Goal: Task Accomplishment & Management: Manage account settings

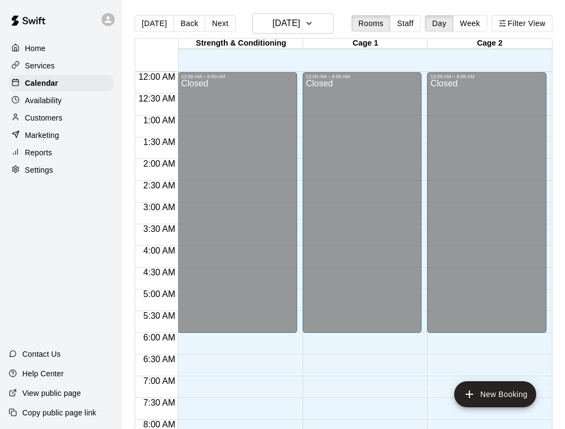
scroll to position [423, 0]
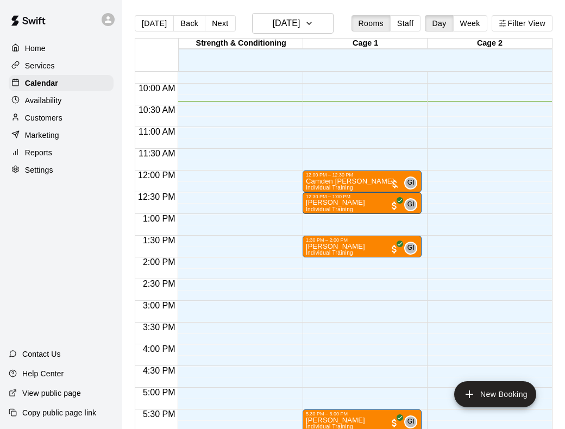
click at [53, 123] on p "Customers" at bounding box center [43, 117] width 37 height 11
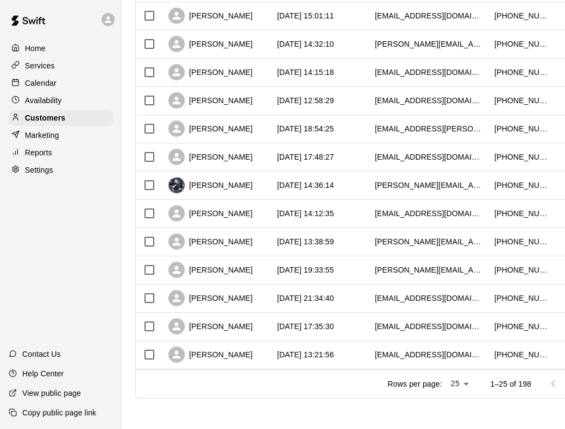
scroll to position [508, 35]
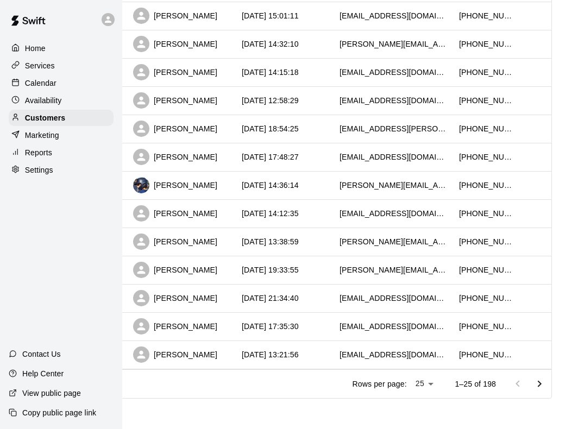
click at [541, 386] on icon "Go to next page" at bounding box center [539, 384] width 13 height 13
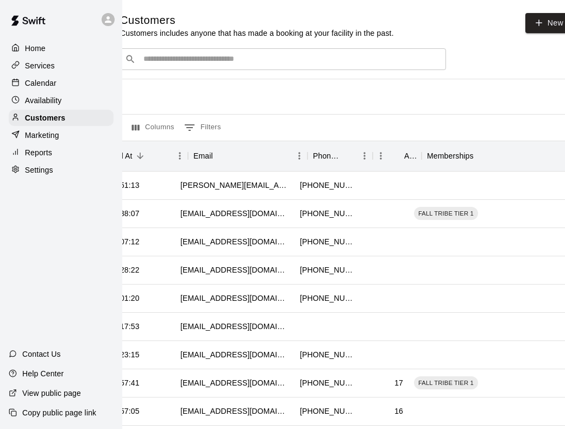
scroll to position [0, 0]
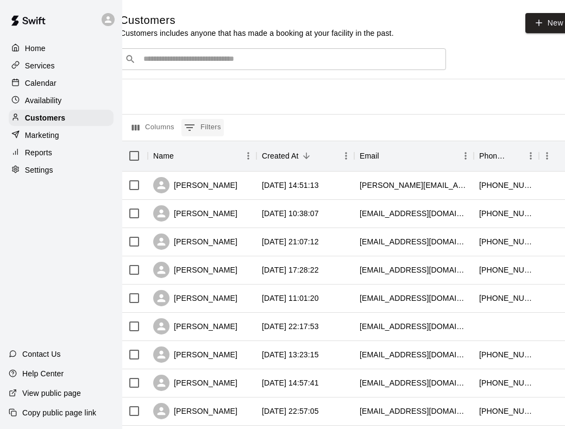
click at [211, 124] on button "0 Filters" at bounding box center [202, 127] width 42 height 17
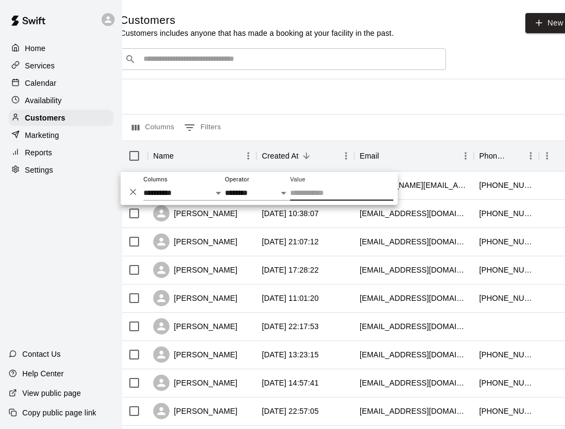
click at [306, 187] on input "Value" at bounding box center [341, 193] width 103 height 16
click at [267, 189] on select "**********" at bounding box center [257, 193] width 65 height 16
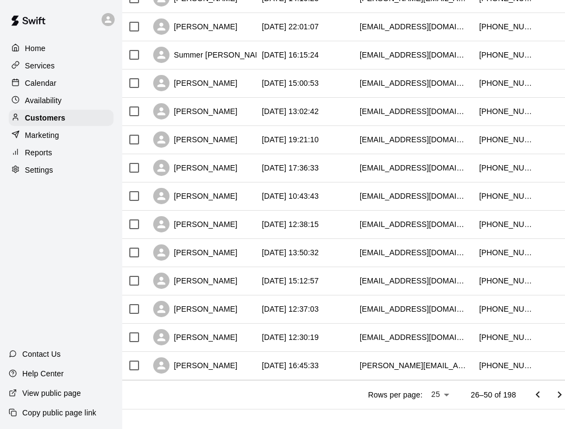
click at [557, 394] on icon "Go to next page" at bounding box center [559, 394] width 13 height 13
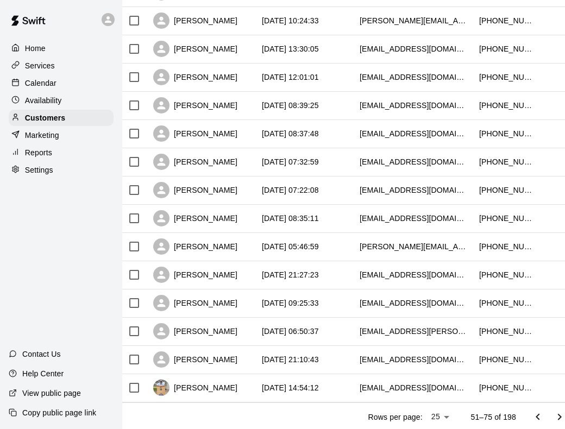
scroll to position [508, 15]
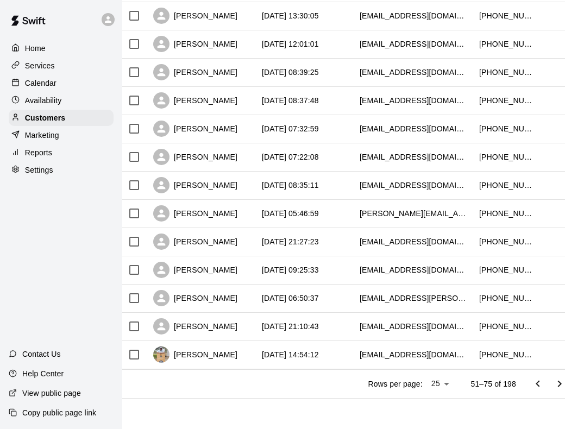
click at [555, 386] on icon "Go to next page" at bounding box center [559, 384] width 13 height 13
click at [535, 381] on icon "Go to previous page" at bounding box center [537, 384] width 13 height 13
click at [532, 381] on icon "Go to previous page" at bounding box center [537, 384] width 13 height 13
click at [556, 385] on icon "Go to next page" at bounding box center [559, 384] width 13 height 13
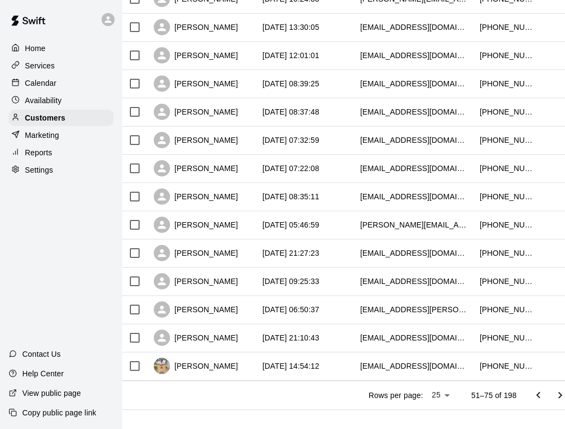
scroll to position [498, 15]
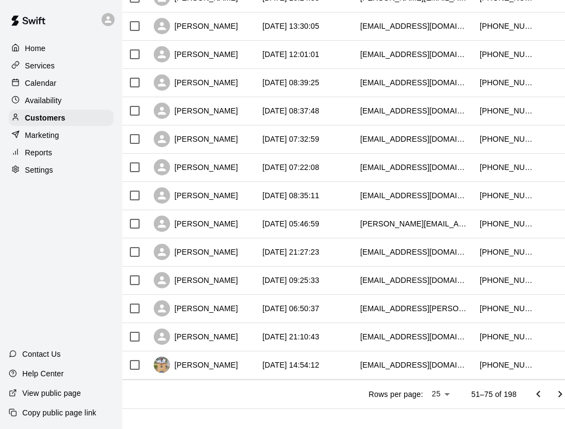
click at [561, 399] on icon "Go to next page" at bounding box center [560, 394] width 13 height 13
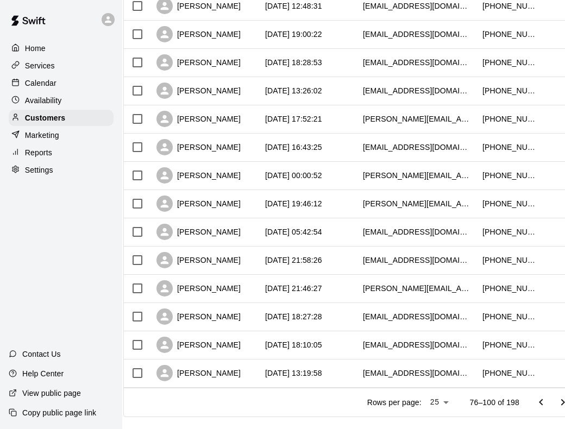
scroll to position [508, 12]
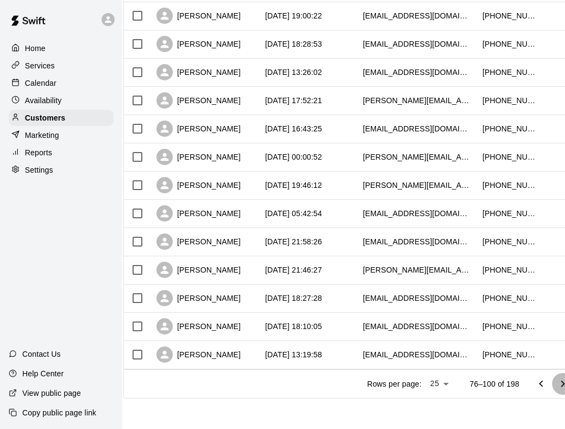
click at [558, 385] on icon "Go to next page" at bounding box center [562, 384] width 13 height 13
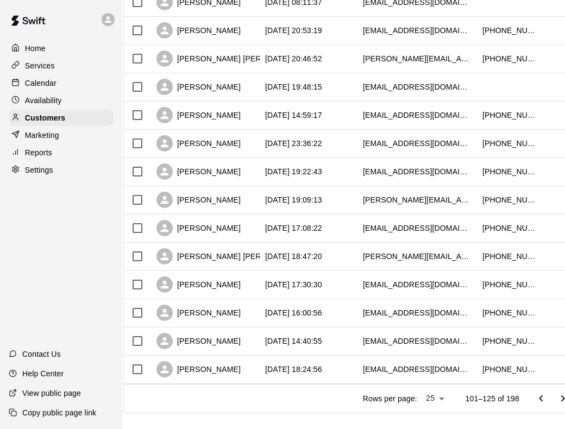
scroll to position [492, 12]
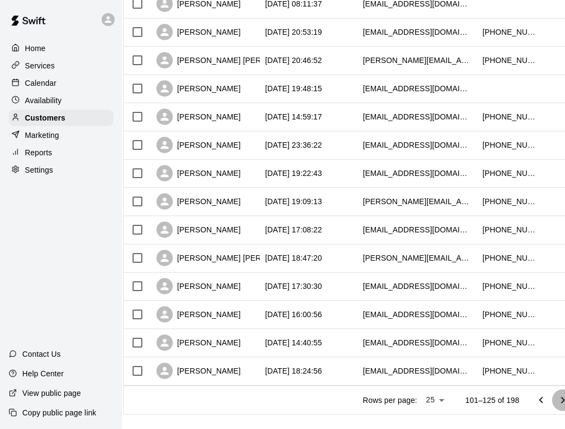
click at [561, 403] on icon "Go to next page" at bounding box center [562, 400] width 13 height 13
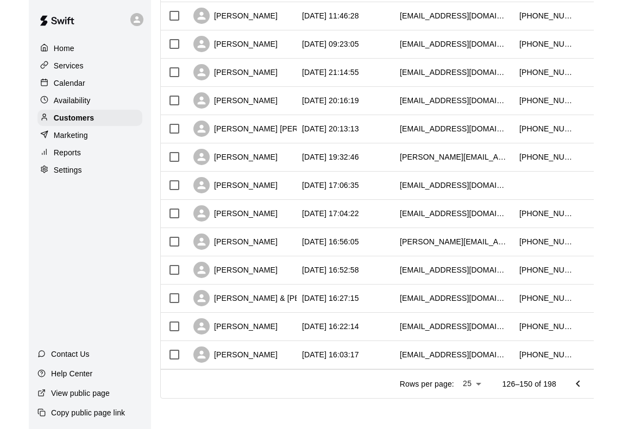
scroll to position [508, 3]
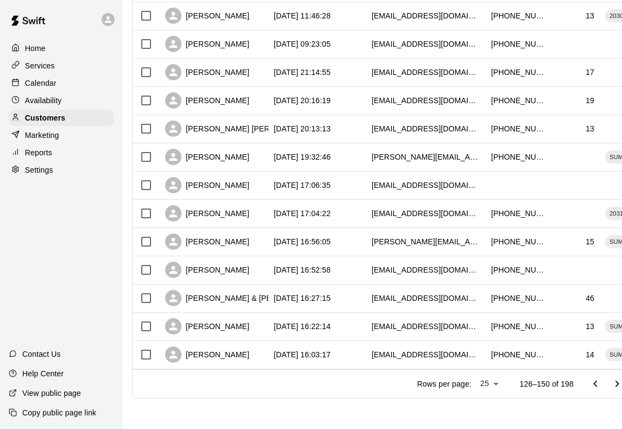
click at [564, 389] on icon "Go to next page" at bounding box center [617, 384] width 13 height 13
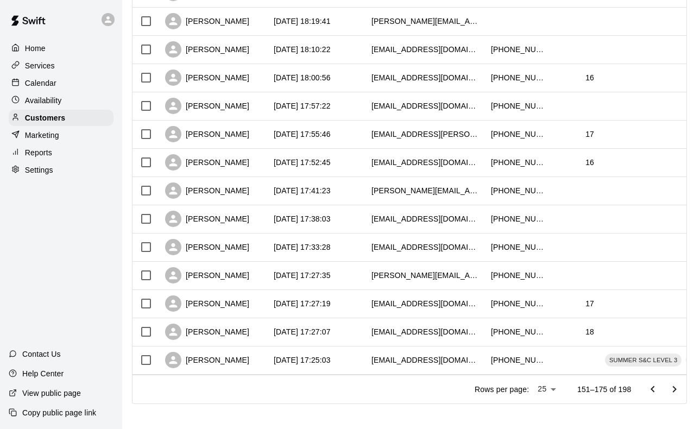
scroll to position [501, 3]
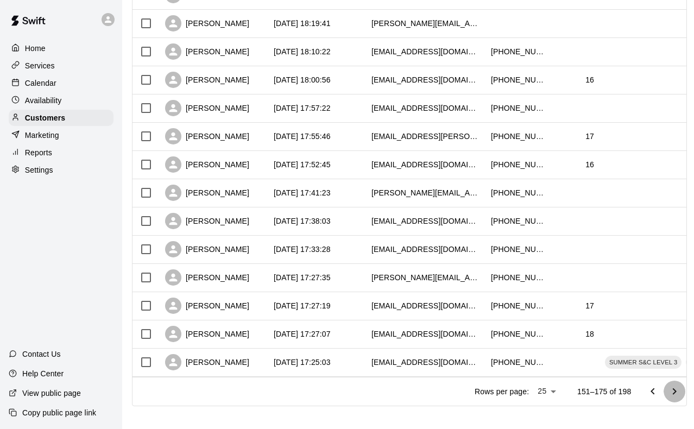
click at [564, 394] on icon "Go to next page" at bounding box center [674, 391] width 13 height 13
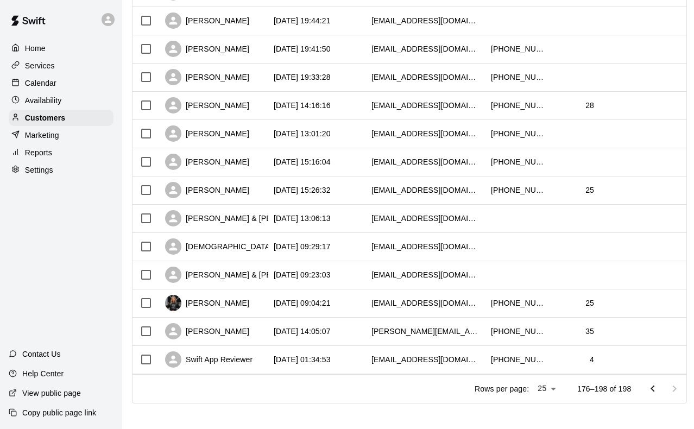
scroll to position [452, 3]
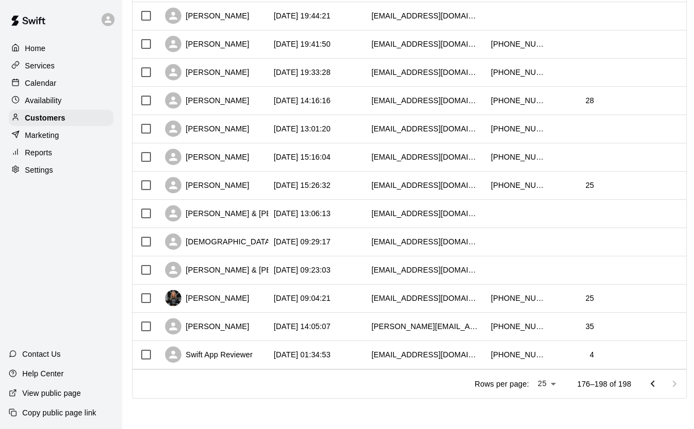
click at [564, 388] on icon "Go to previous page" at bounding box center [652, 384] width 13 height 13
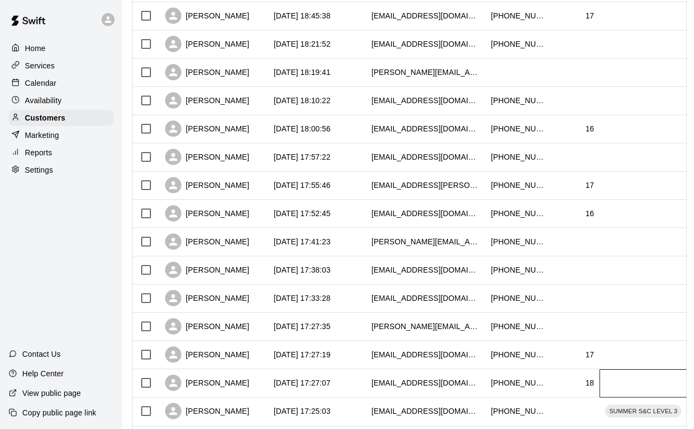
click at [564, 388] on div at bounding box center [681, 383] width 163 height 28
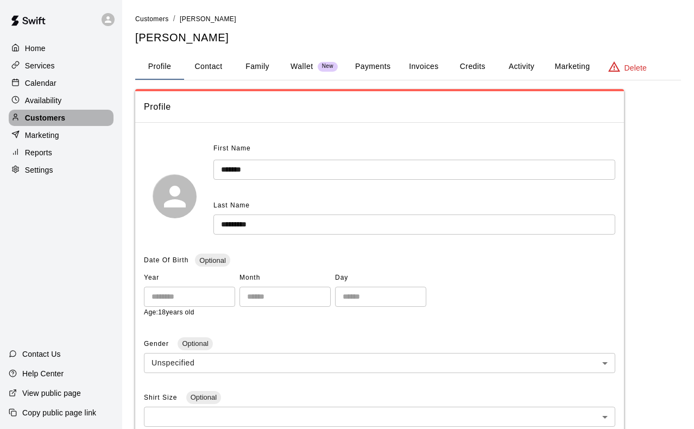
click at [56, 110] on div "Customers" at bounding box center [61, 118] width 105 height 16
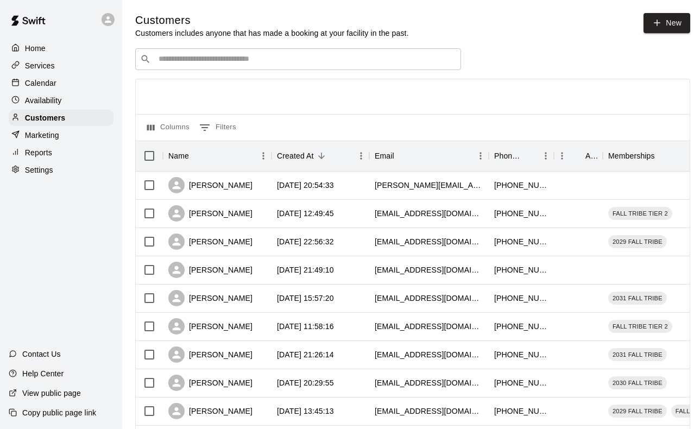
click at [48, 99] on p "Availability" at bounding box center [43, 100] width 37 height 11
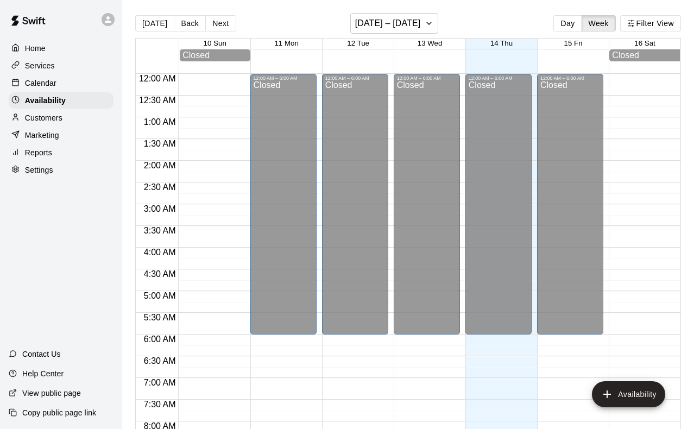
scroll to position [462, 0]
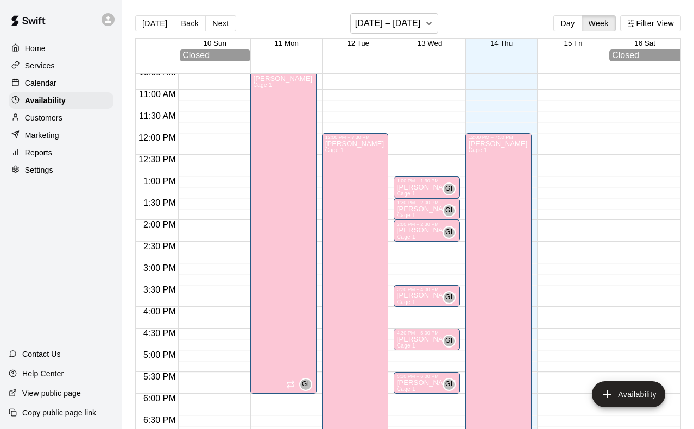
click at [41, 85] on p "Calendar" at bounding box center [41, 83] width 32 height 11
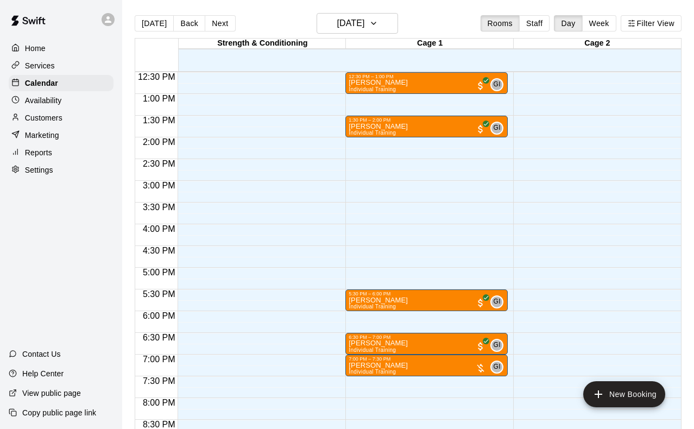
scroll to position [545, 0]
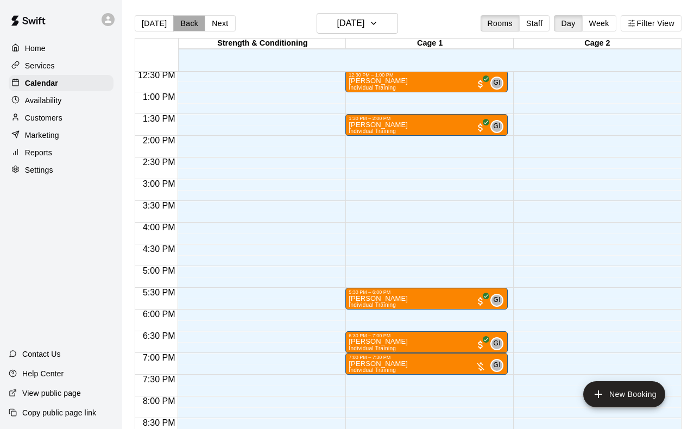
click at [179, 24] on button "Back" at bounding box center [189, 23] width 32 height 16
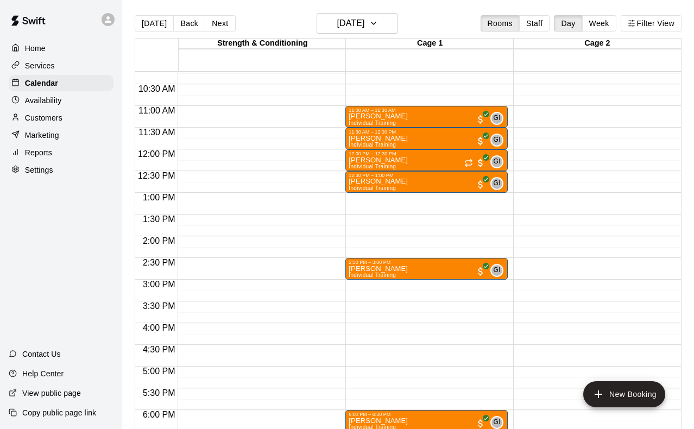
scroll to position [445, 0]
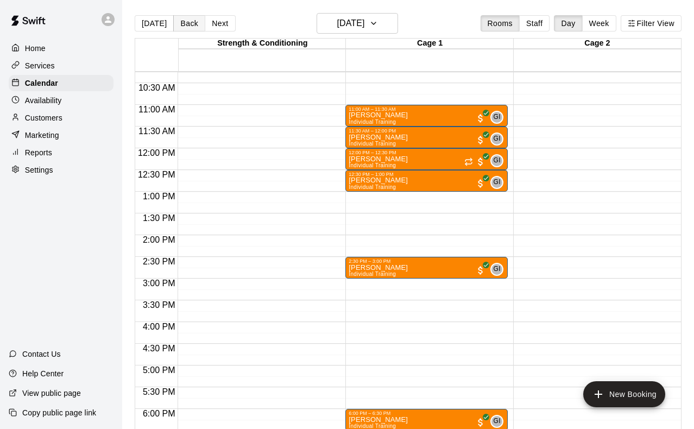
click at [196, 27] on button "Back" at bounding box center [189, 23] width 32 height 16
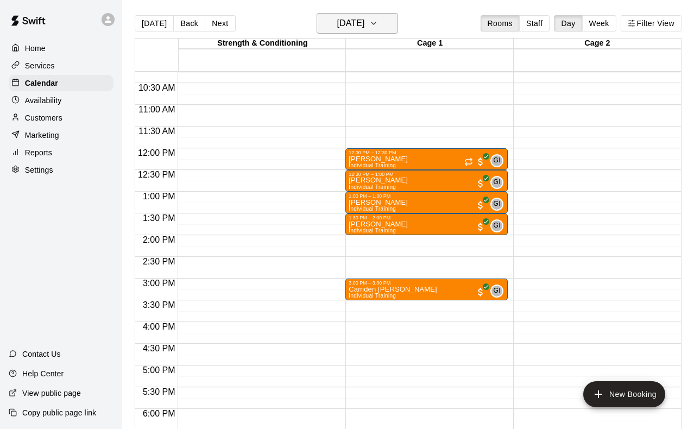
click at [365, 24] on h6 "[DATE]" at bounding box center [351, 23] width 28 height 15
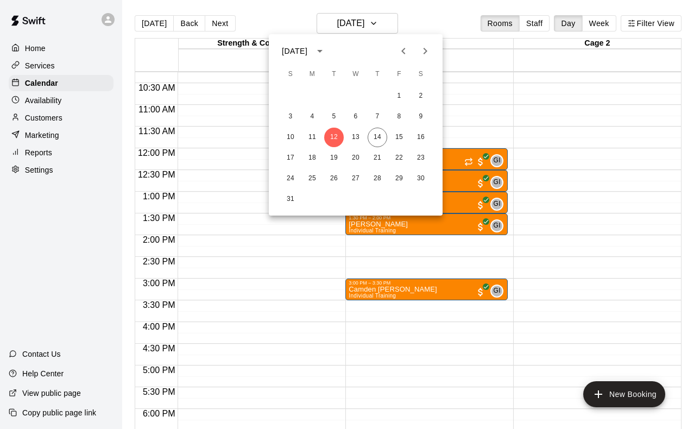
click at [564, 20] on div at bounding box center [347, 214] width 694 height 429
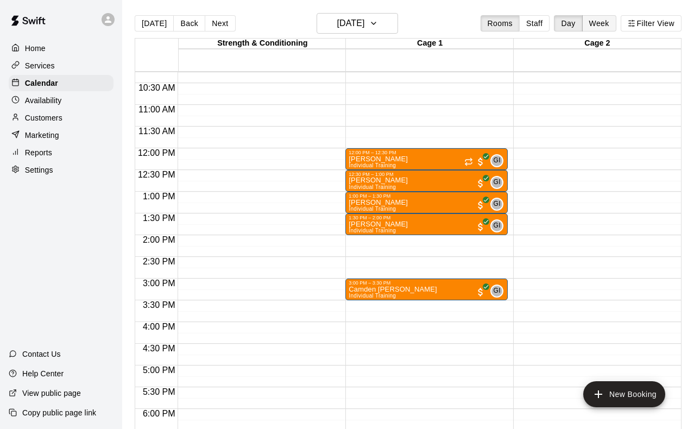
click at [564, 29] on button "Week" at bounding box center [599, 23] width 34 height 16
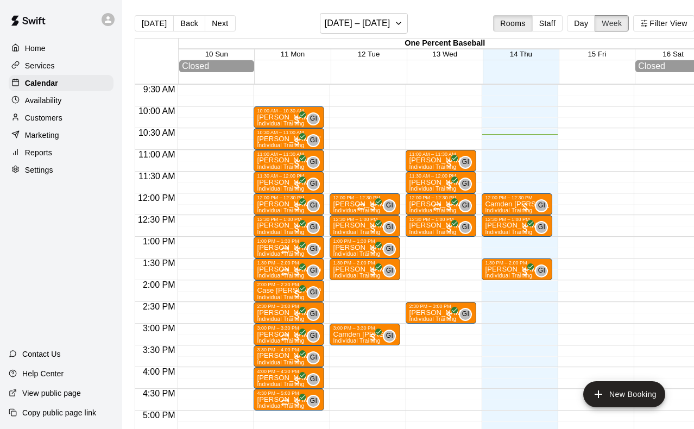
scroll to position [413, 0]
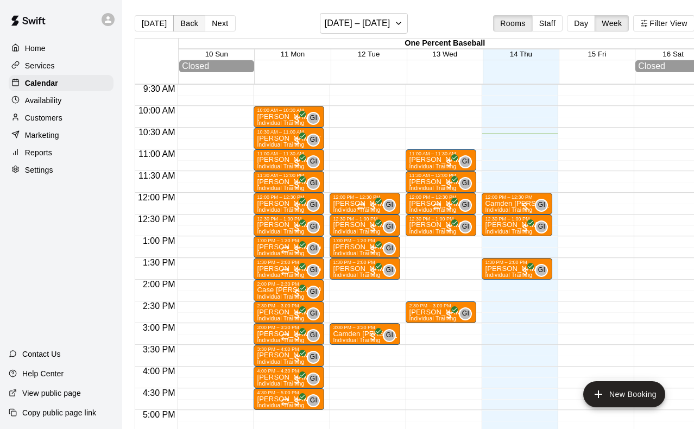
click at [180, 24] on button "Back" at bounding box center [189, 23] width 32 height 16
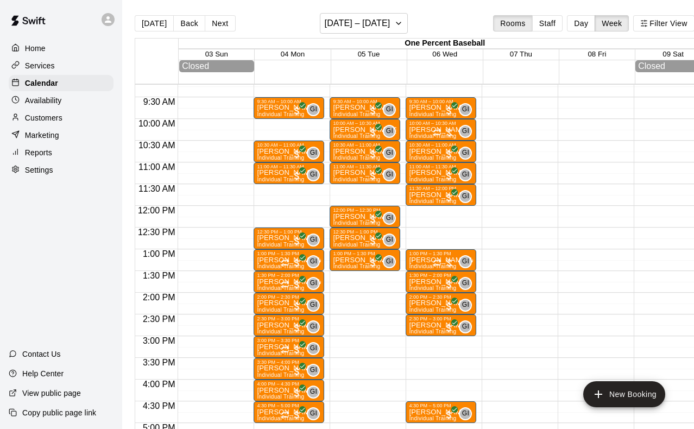
scroll to position [403, 0]
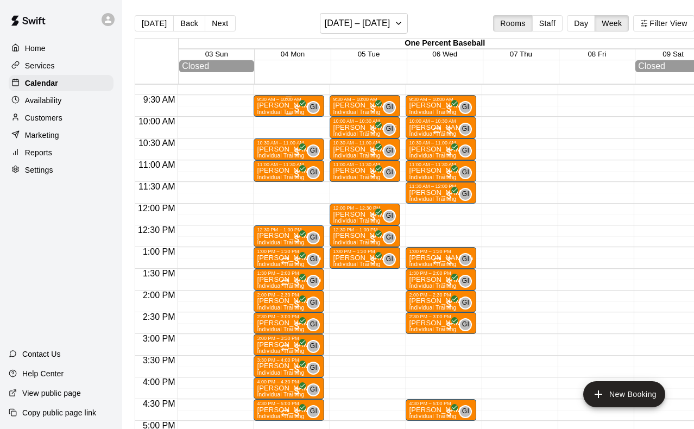
click at [267, 105] on p "[PERSON_NAME]" at bounding box center [286, 105] width 59 height 0
click at [268, 115] on icon "edit" at bounding box center [268, 117] width 13 height 13
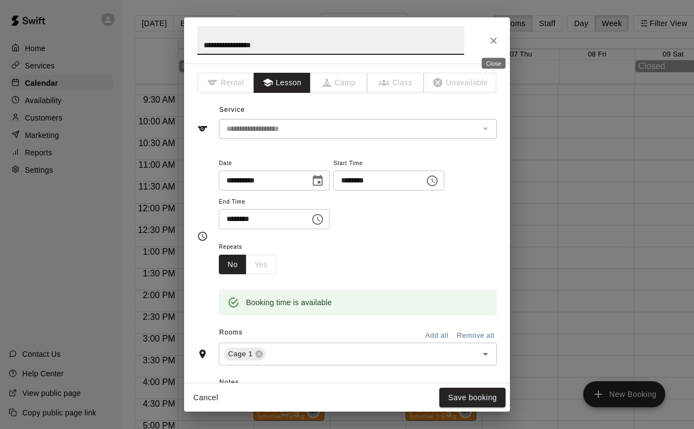
click at [489, 36] on icon "Close" at bounding box center [493, 40] width 11 height 11
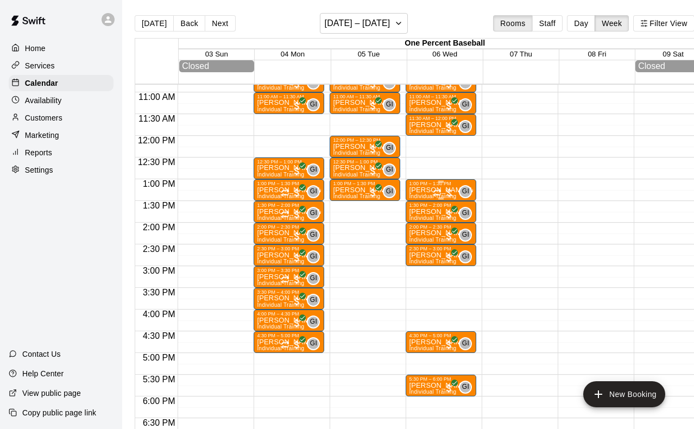
scroll to position [471, 0]
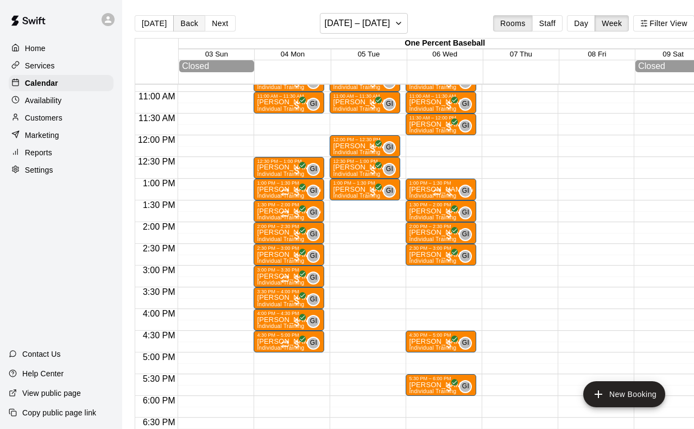
click at [188, 23] on button "Back" at bounding box center [189, 23] width 32 height 16
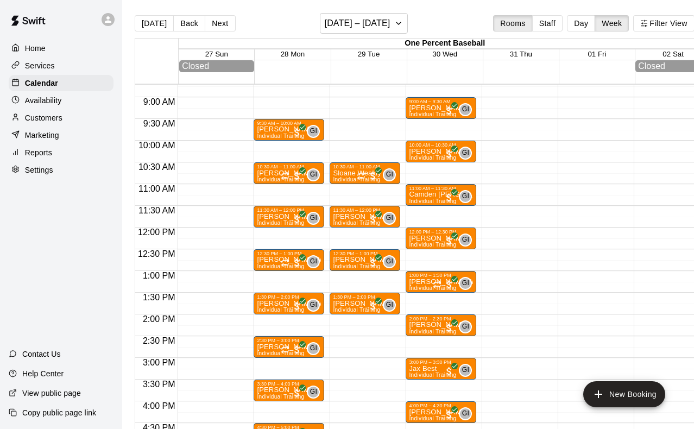
scroll to position [372, 0]
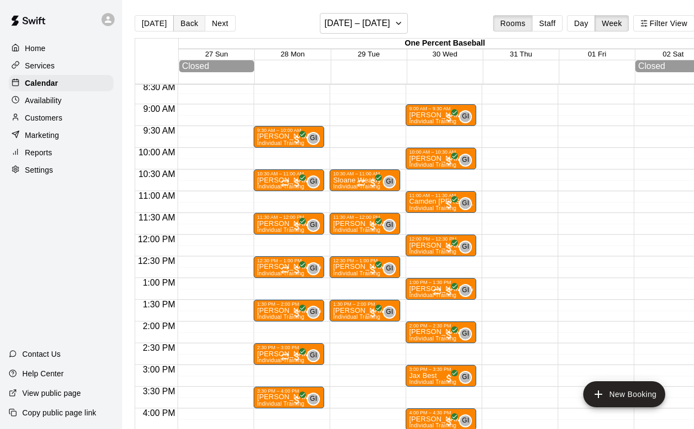
click at [191, 27] on button "Back" at bounding box center [189, 23] width 32 height 16
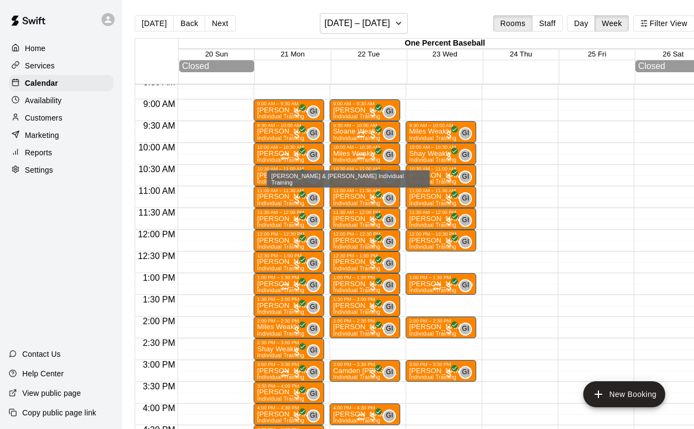
scroll to position [377, 0]
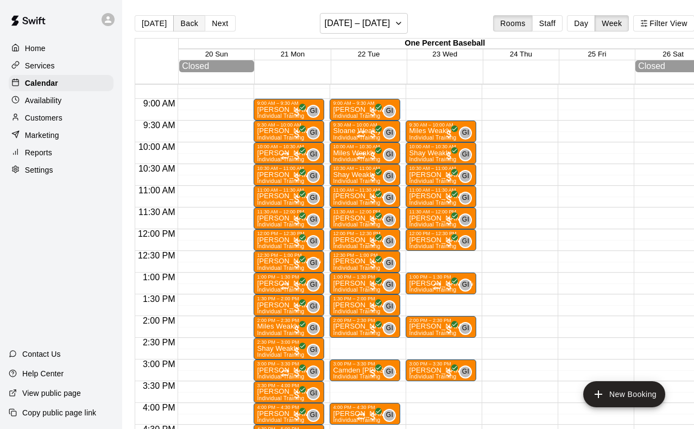
click at [184, 26] on button "Back" at bounding box center [189, 23] width 32 height 16
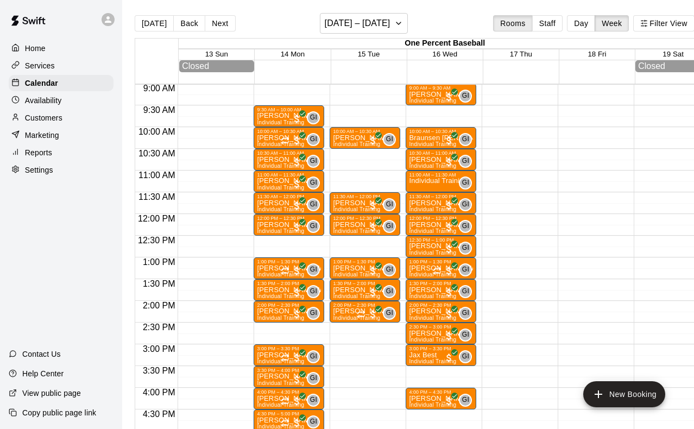
scroll to position [391, 0]
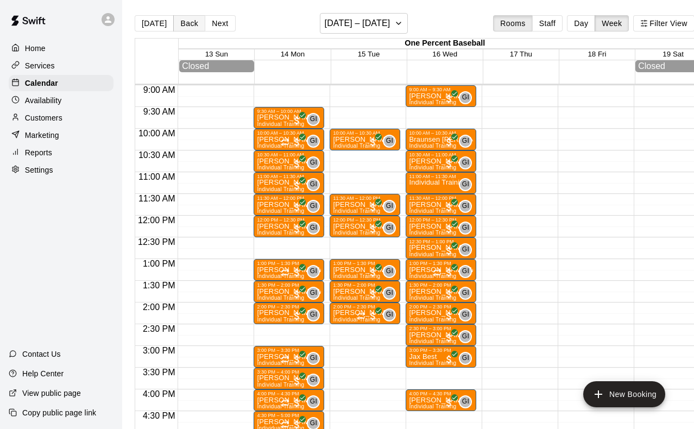
click at [189, 25] on button "Back" at bounding box center [189, 23] width 32 height 16
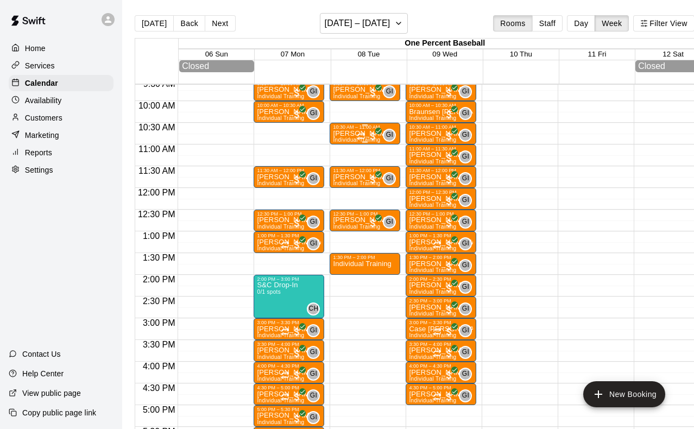
scroll to position [419, 0]
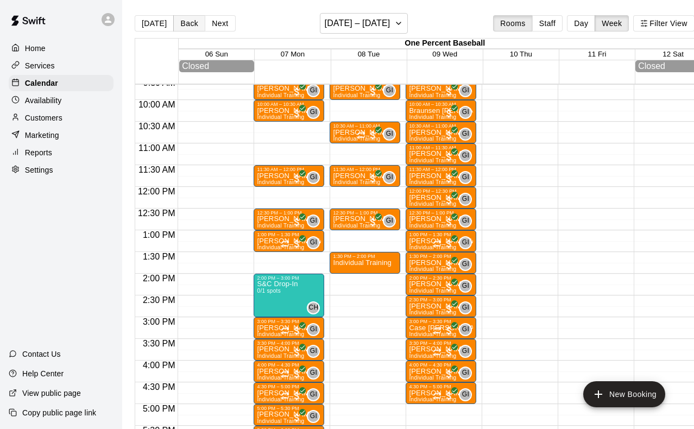
click at [187, 24] on button "Back" at bounding box center [189, 23] width 32 height 16
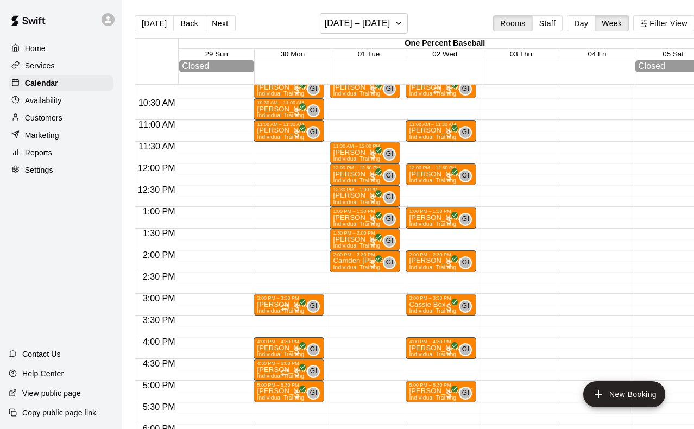
scroll to position [445, 0]
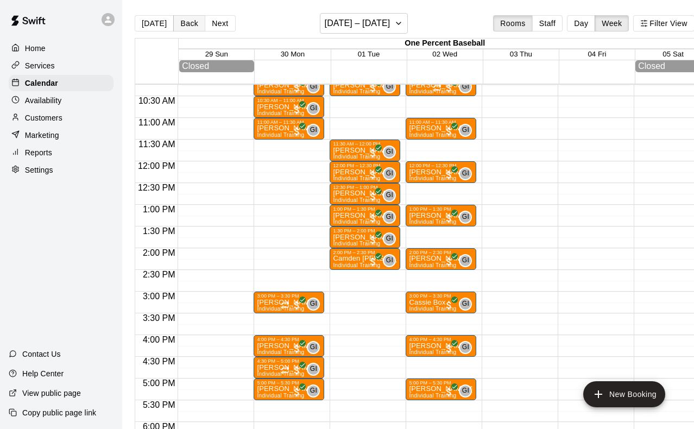
click at [187, 27] on button "Back" at bounding box center [189, 23] width 32 height 16
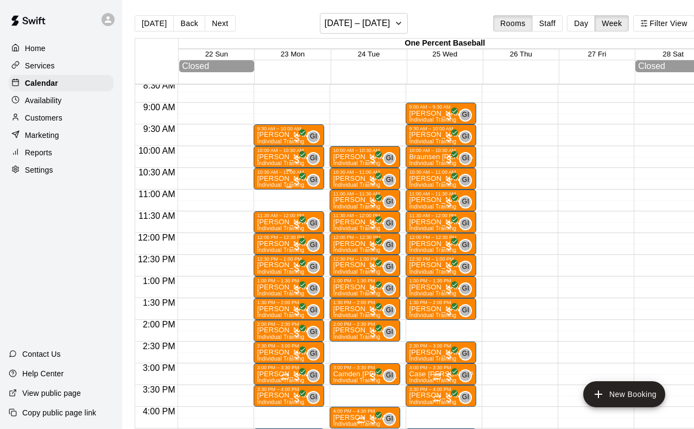
scroll to position [370, 0]
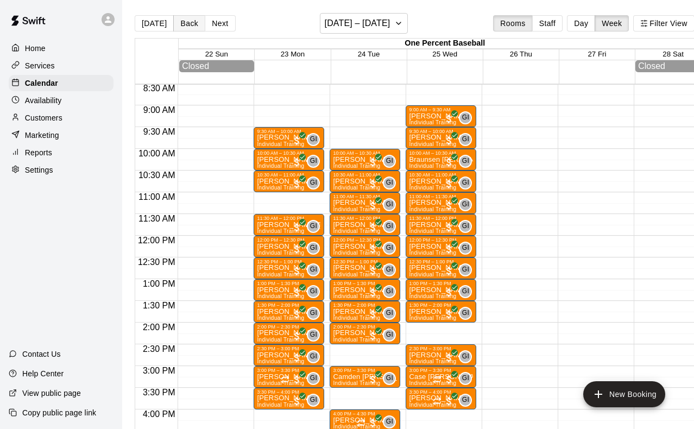
click at [189, 23] on button "Back" at bounding box center [189, 23] width 32 height 16
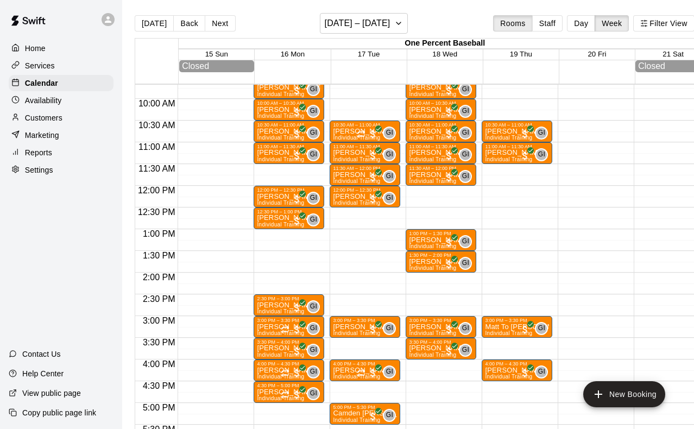
scroll to position [422, 0]
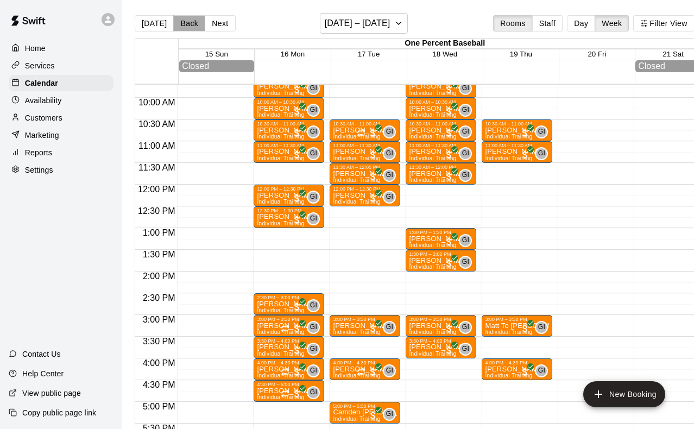
click at [178, 23] on button "Back" at bounding box center [189, 23] width 32 height 16
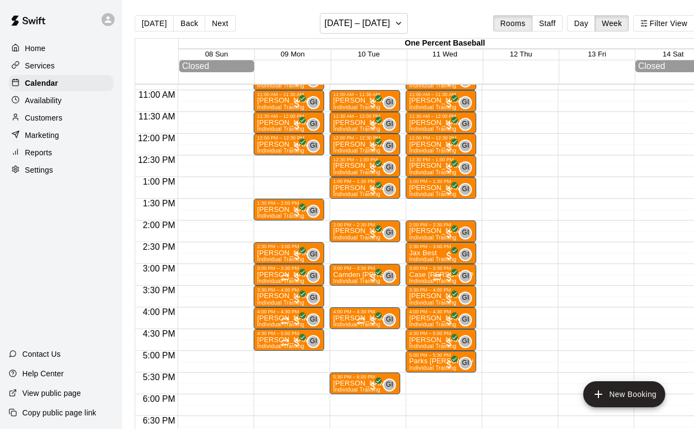
scroll to position [475, 0]
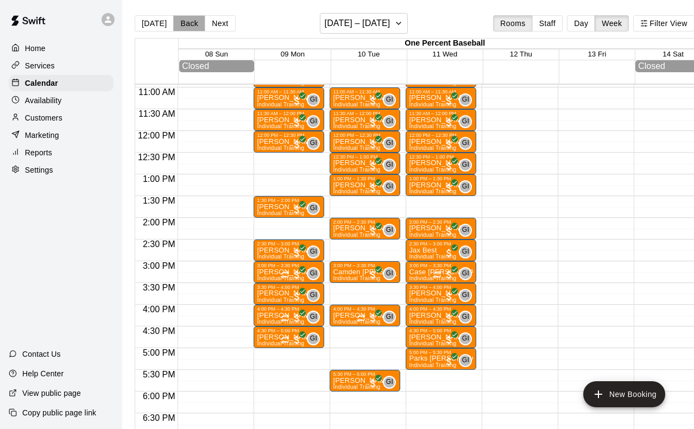
click at [185, 18] on button "Back" at bounding box center [189, 23] width 32 height 16
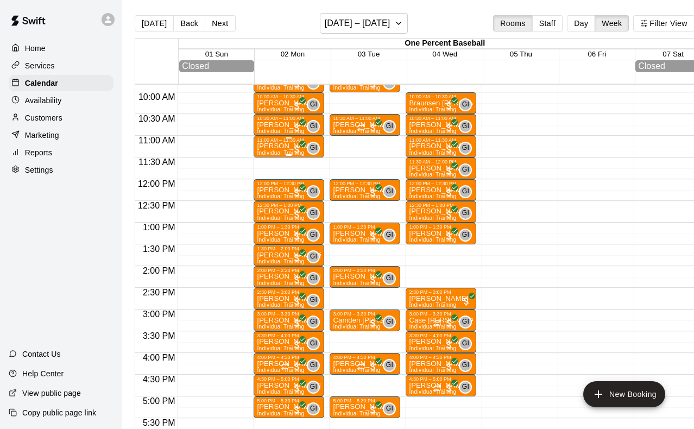
scroll to position [428, 0]
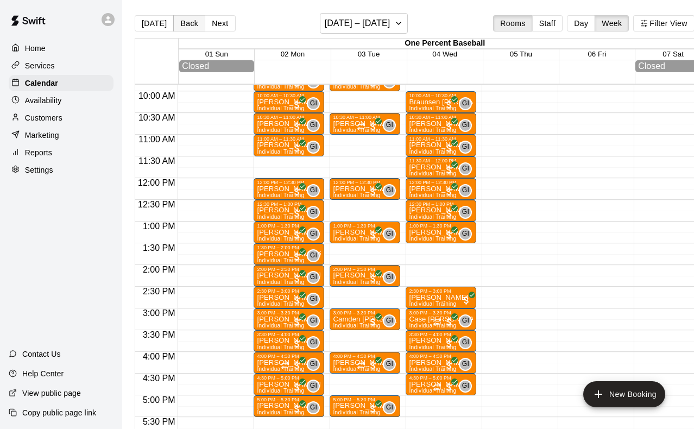
click at [178, 22] on button "Back" at bounding box center [189, 23] width 32 height 16
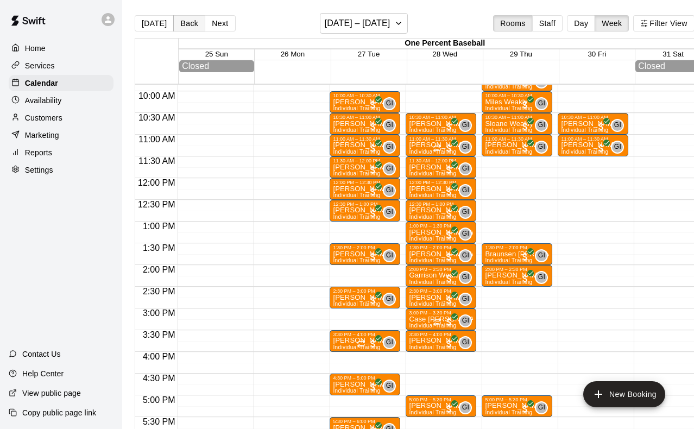
click at [185, 20] on button "Back" at bounding box center [189, 23] width 32 height 16
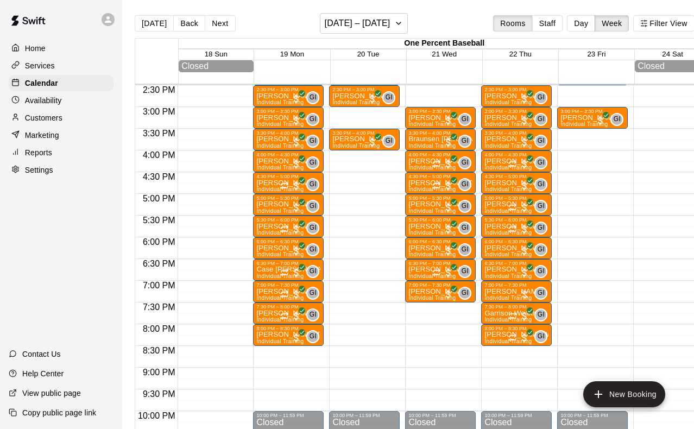
scroll to position [687, 1]
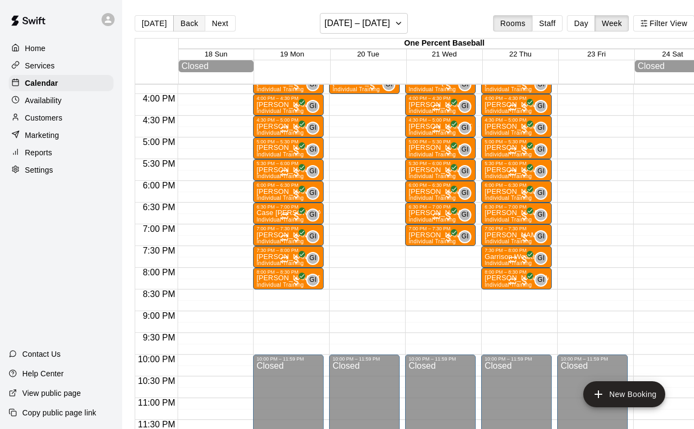
click at [183, 24] on button "Back" at bounding box center [189, 23] width 32 height 16
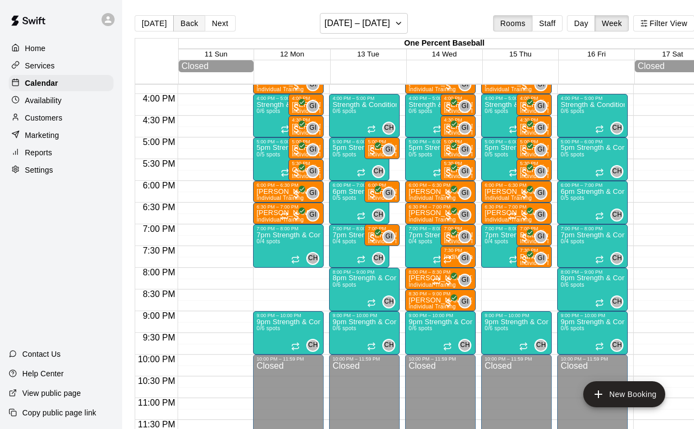
click at [192, 25] on button "Back" at bounding box center [189, 23] width 32 height 16
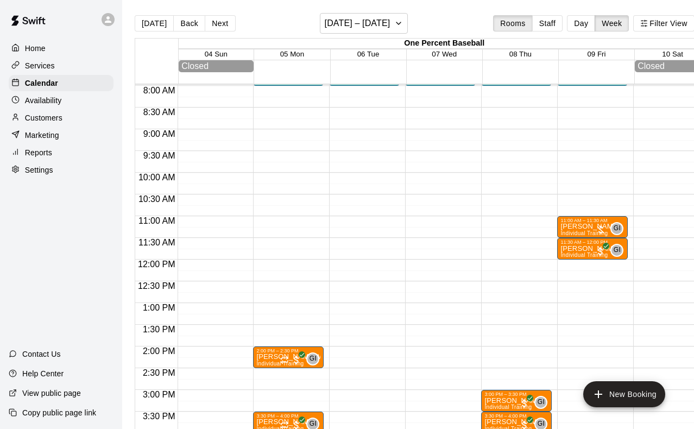
scroll to position [334, 1]
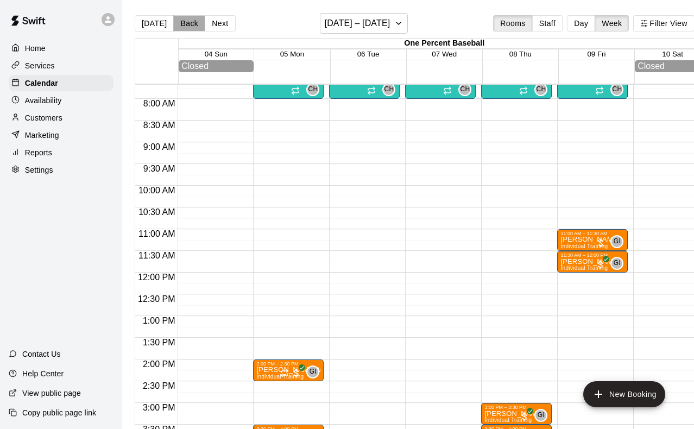
click at [187, 20] on button "Back" at bounding box center [189, 23] width 32 height 16
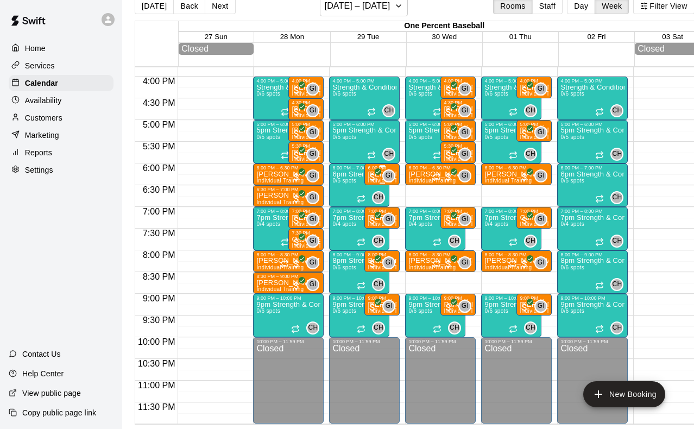
scroll to position [655, 1]
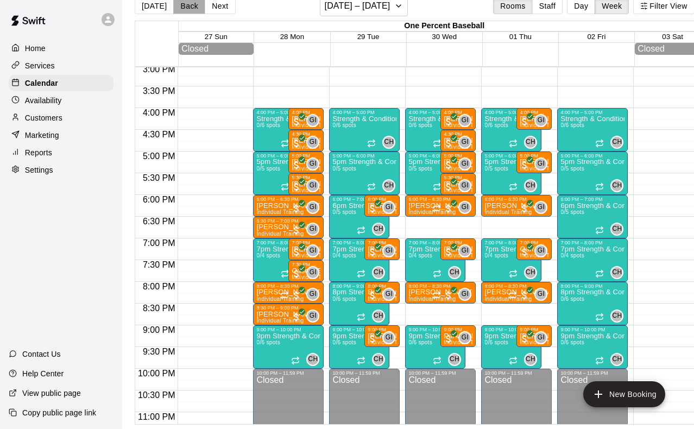
click at [180, 7] on button "Back" at bounding box center [189, 6] width 32 height 16
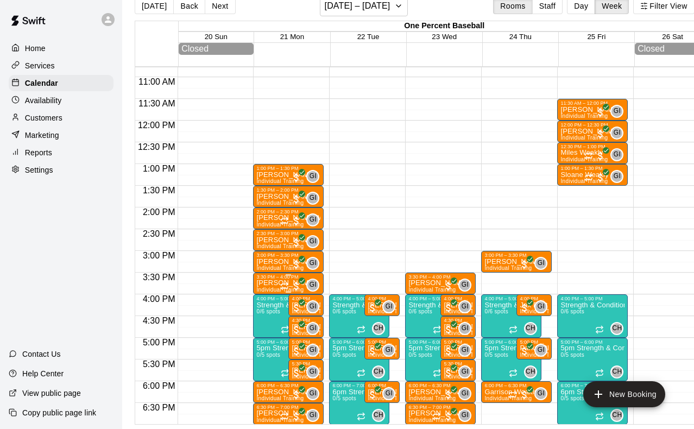
scroll to position [461, 1]
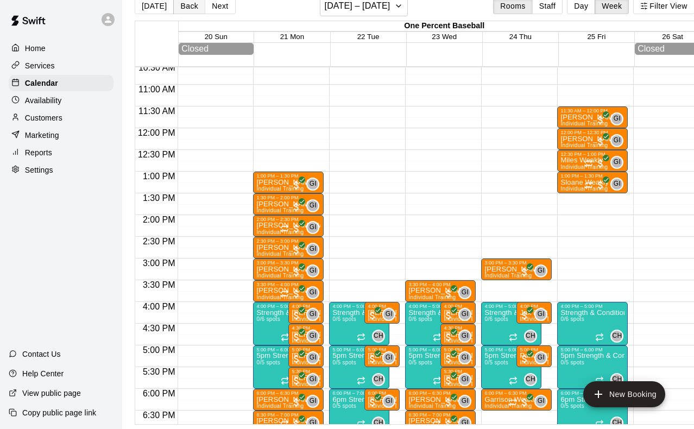
click at [191, 9] on button "Back" at bounding box center [189, 6] width 32 height 16
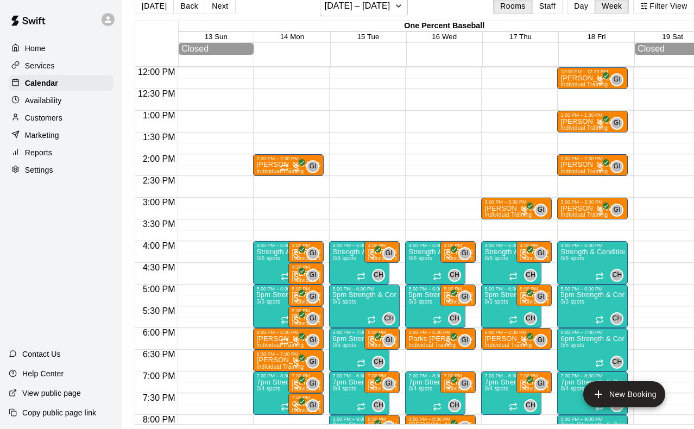
scroll to position [464, 1]
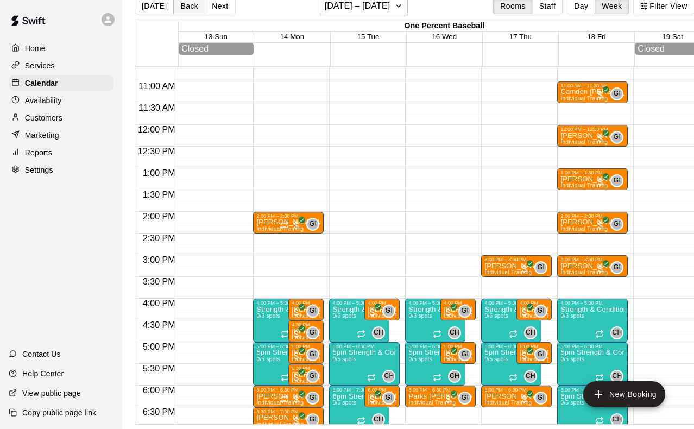
click at [188, 11] on button "Back" at bounding box center [189, 6] width 32 height 16
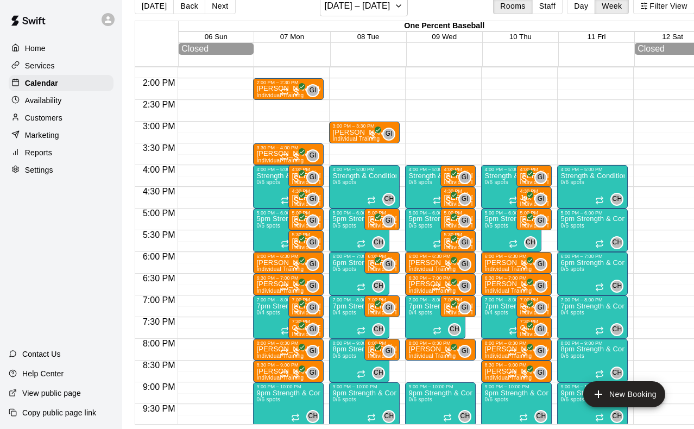
scroll to position [597, 1]
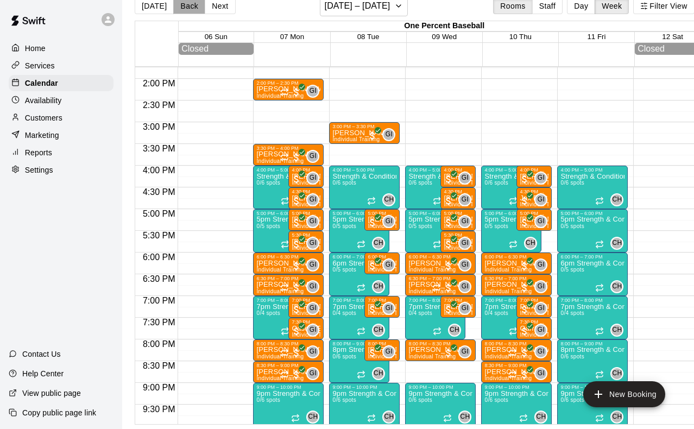
click at [179, 8] on button "Back" at bounding box center [189, 6] width 32 height 16
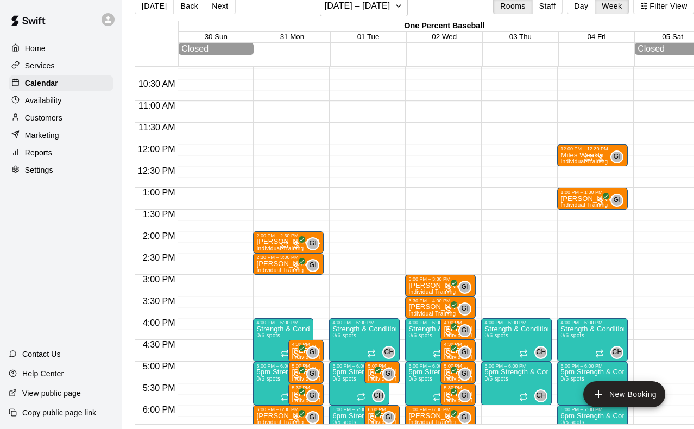
scroll to position [243, 1]
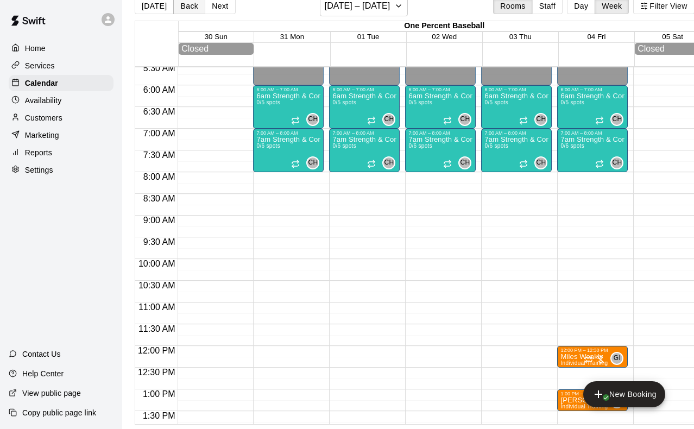
click at [184, 7] on button "Back" at bounding box center [189, 6] width 32 height 16
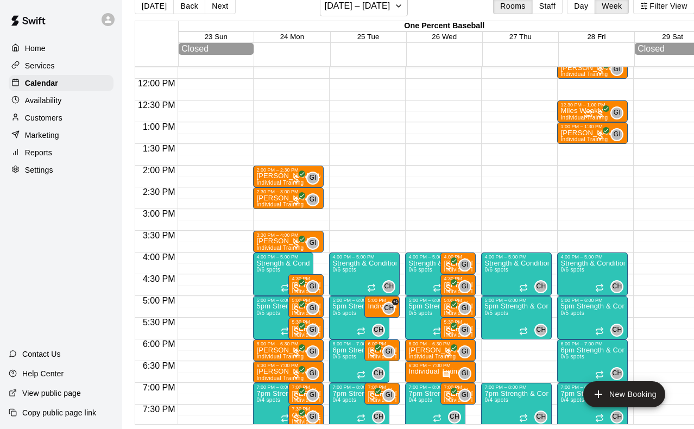
scroll to position [499, 1]
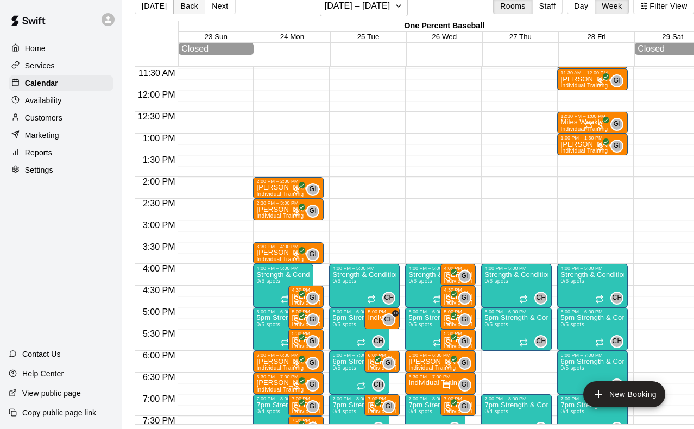
click at [190, 6] on button "Back" at bounding box center [189, 6] width 32 height 16
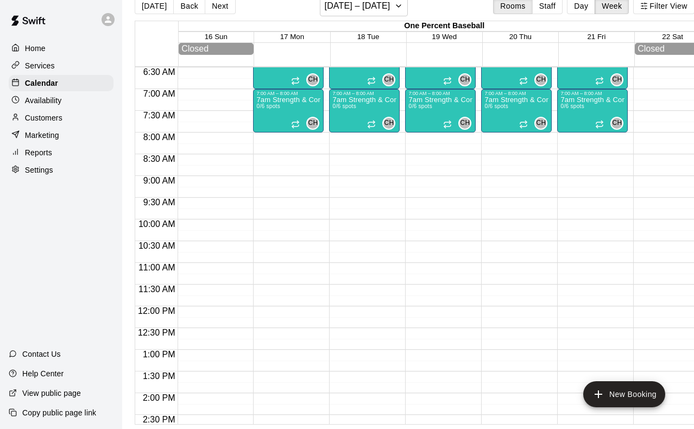
scroll to position [215, 1]
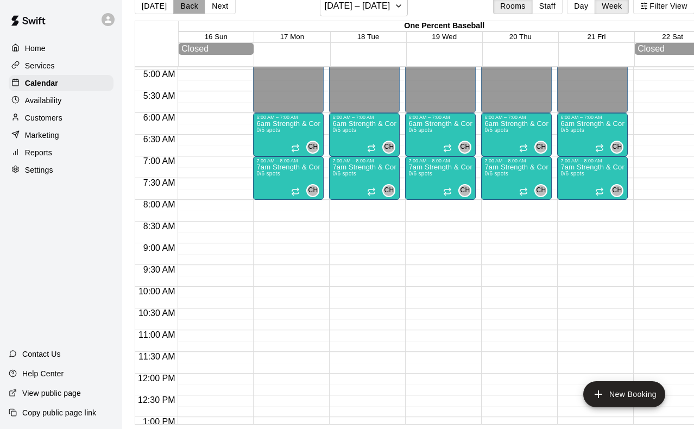
click at [191, 10] on button "Back" at bounding box center [189, 6] width 32 height 16
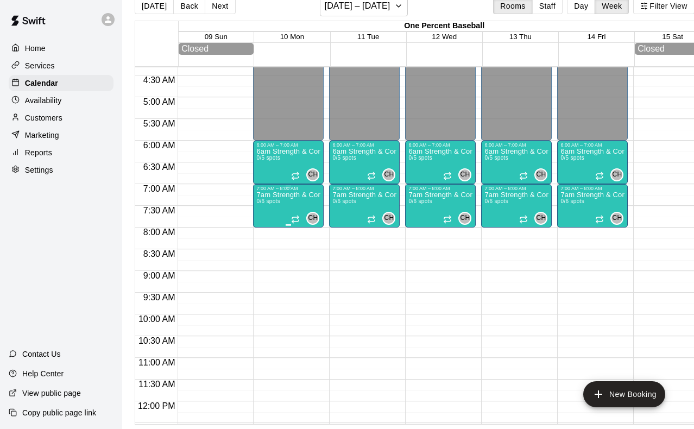
scroll to position [0, 1]
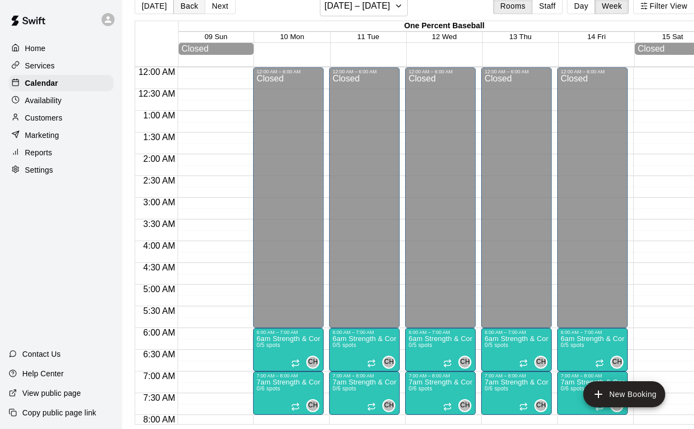
click at [180, 5] on button "Back" at bounding box center [189, 6] width 32 height 16
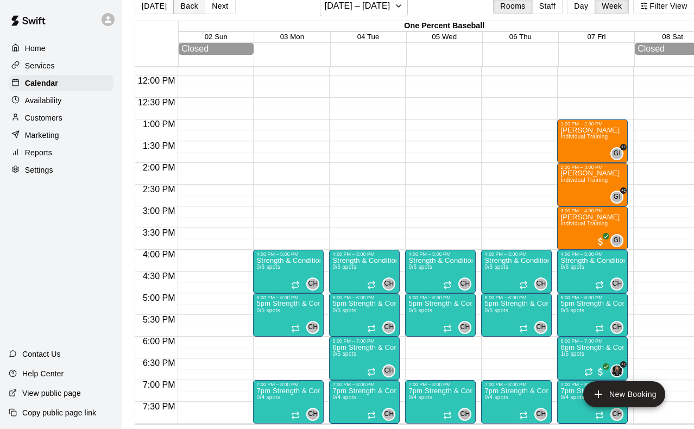
scroll to position [83, 1]
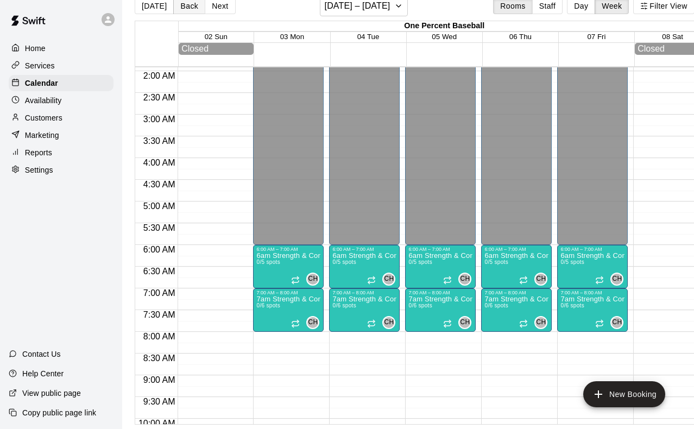
click at [188, 4] on button "Back" at bounding box center [189, 6] width 32 height 16
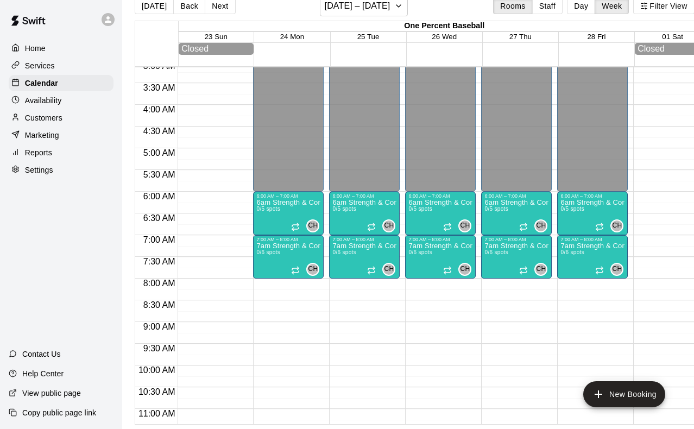
scroll to position [0, 1]
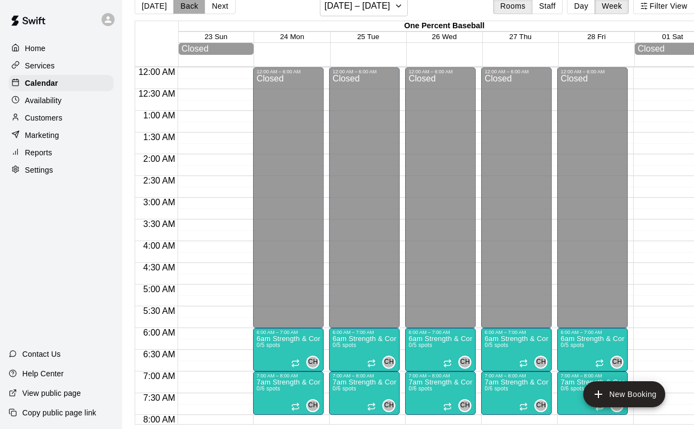
click at [189, 7] on button "Back" at bounding box center [189, 6] width 32 height 16
click at [185, 10] on button "Back" at bounding box center [189, 6] width 32 height 16
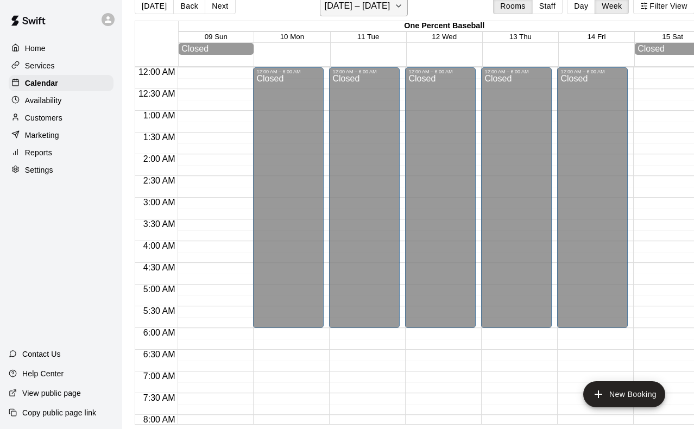
click at [385, 9] on h6 "[DATE] – [DATE]" at bounding box center [358, 5] width 66 height 15
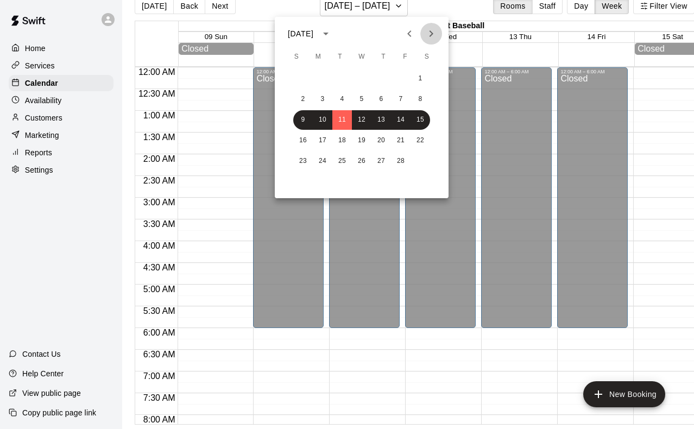
click at [427, 35] on icon "Next month" at bounding box center [431, 33] width 13 height 13
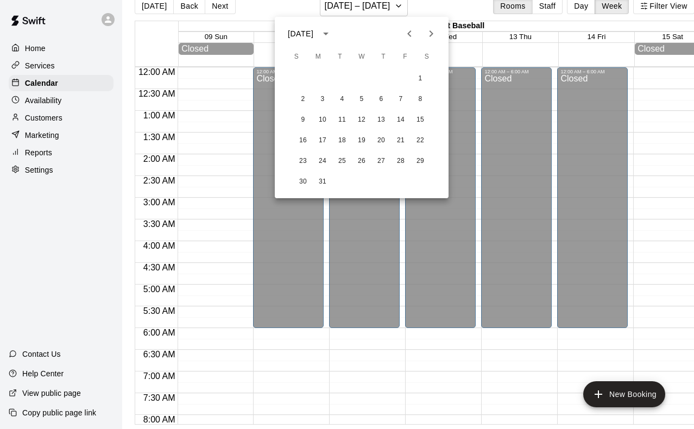
click at [427, 35] on icon "Next month" at bounding box center [431, 33] width 13 height 13
click at [429, 34] on icon "Next month" at bounding box center [431, 33] width 13 height 13
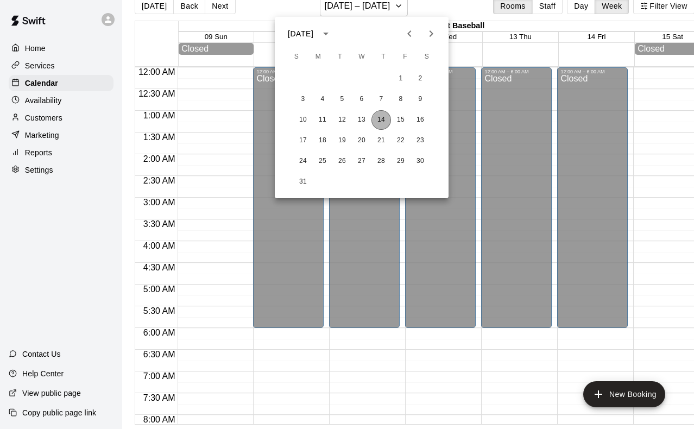
click at [389, 116] on button "14" at bounding box center [382, 120] width 20 height 20
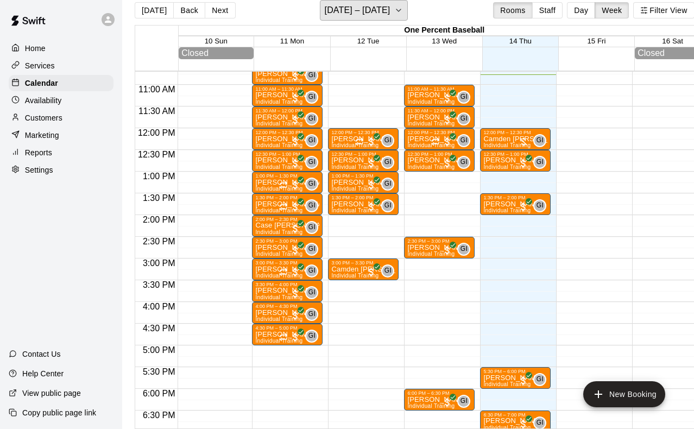
scroll to position [0, 2]
click at [394, 12] on icon "button" at bounding box center [398, 10] width 9 height 13
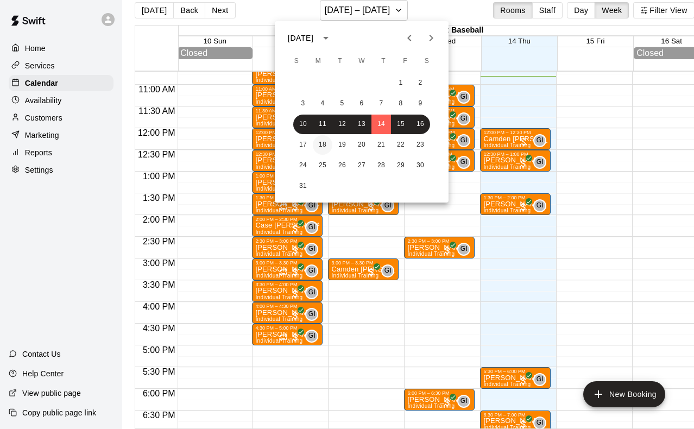
click at [320, 145] on button "18" at bounding box center [323, 145] width 20 height 20
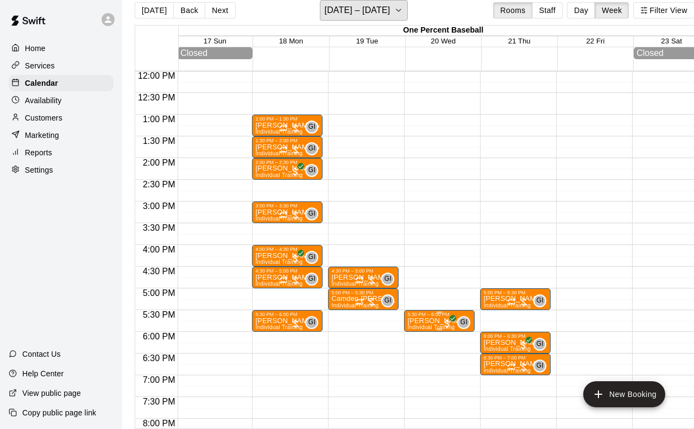
scroll to position [518, 2]
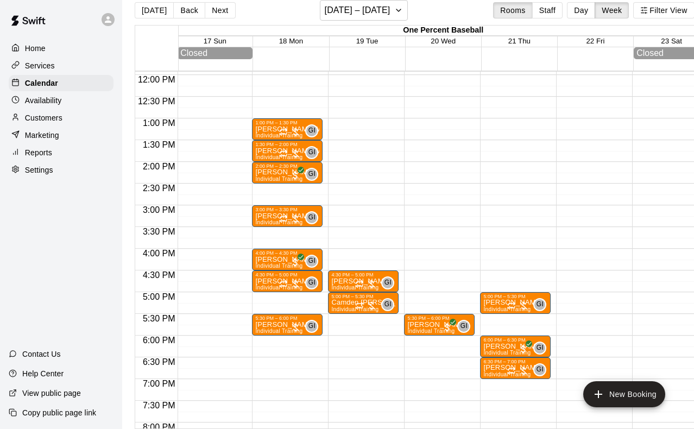
click at [403, 1] on div "[DATE] Back Next [DATE] – [DATE] Rooms Staff Day Week Filter View" at bounding box center [415, 12] width 560 height 25
click at [394, 14] on icon "button" at bounding box center [398, 10] width 9 height 13
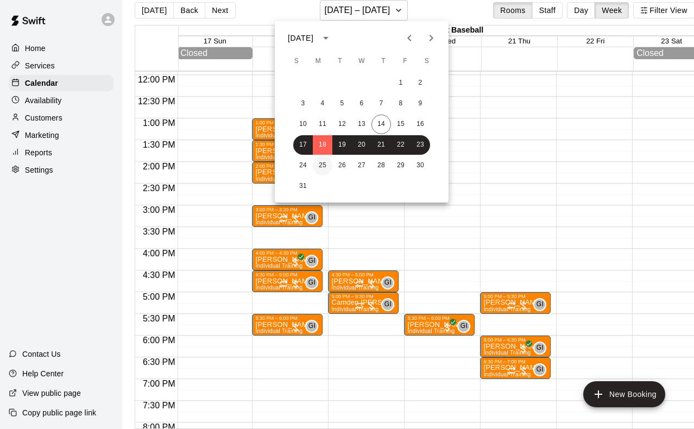
click at [323, 166] on button "25" at bounding box center [323, 166] width 20 height 20
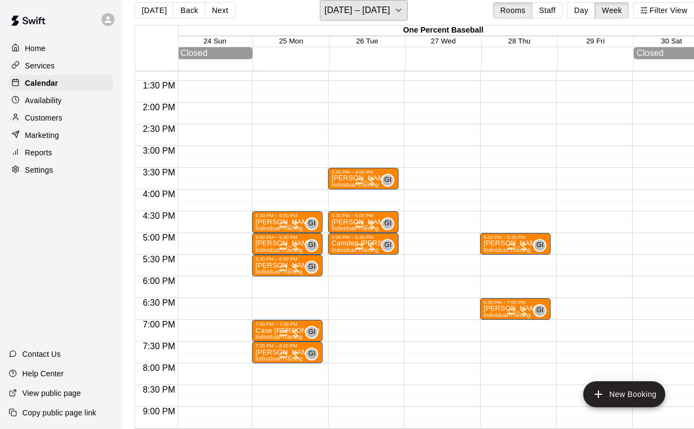
scroll to position [579, 2]
